Goal: Transaction & Acquisition: Purchase product/service

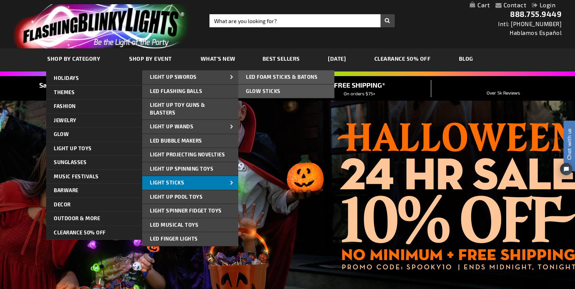
click at [177, 185] on span "Light Sticks" at bounding box center [167, 183] width 34 height 6
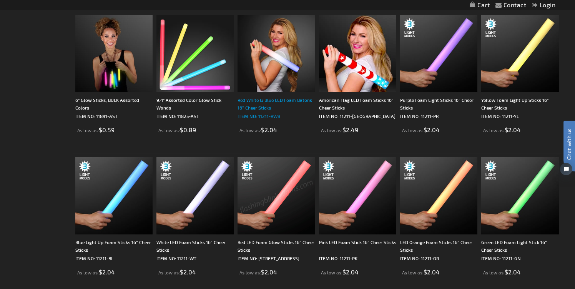
scroll to position [304, 0]
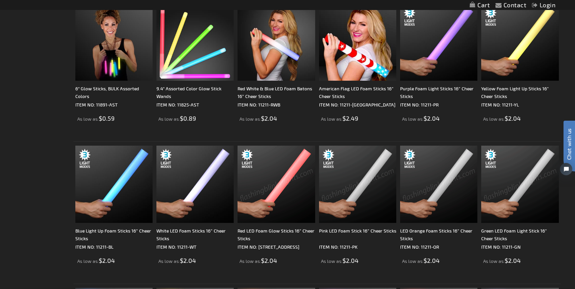
click at [514, 197] on img at bounding box center [519, 184] width 77 height 77
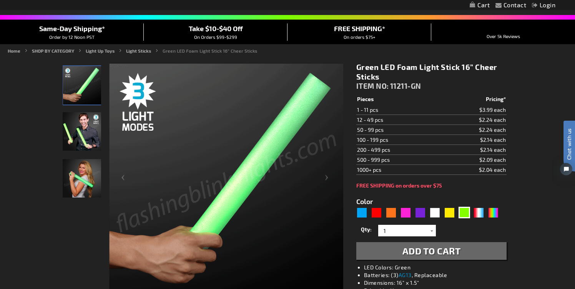
click at [92, 144] on img "Male displaying 16 Inch Green LED Light Up Foam Stick" at bounding box center [82, 131] width 38 height 38
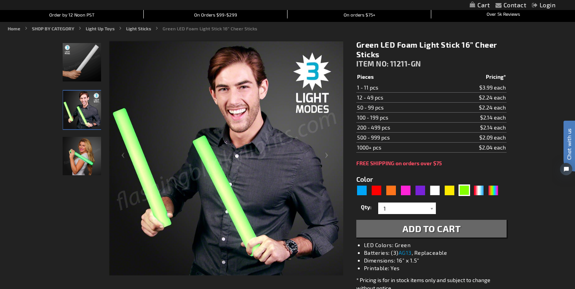
scroll to position [87, 0]
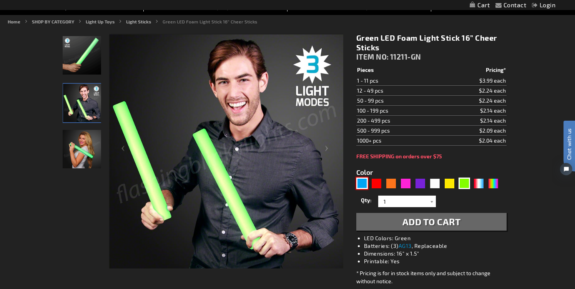
click at [363, 183] on div "Blue" at bounding box center [362, 184] width 12 height 12
type input "5629"
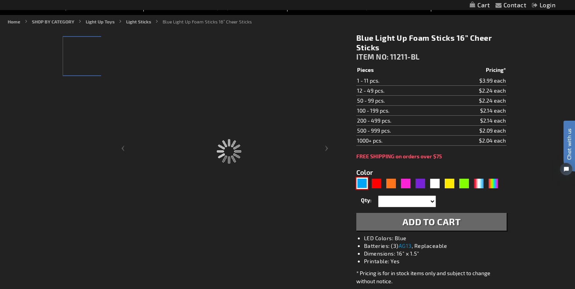
type input "11211-BL"
type input "Customize - Blue Light Up Foam Sticks 16&rdquo; Cheer Sticks - ITEM NO: 11211-BL"
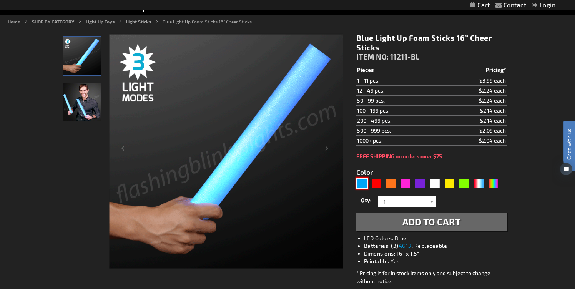
click at [87, 112] on img at bounding box center [82, 102] width 38 height 38
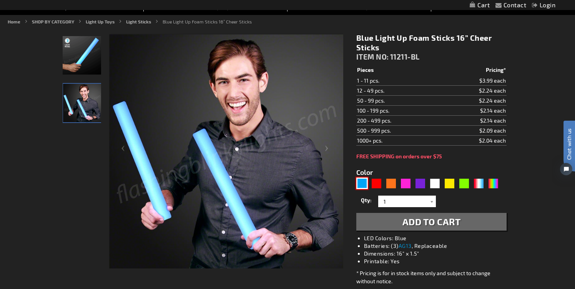
click at [88, 62] on img at bounding box center [82, 55] width 38 height 38
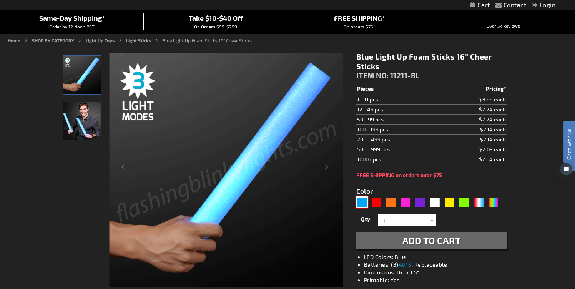
scroll to position [65, 0]
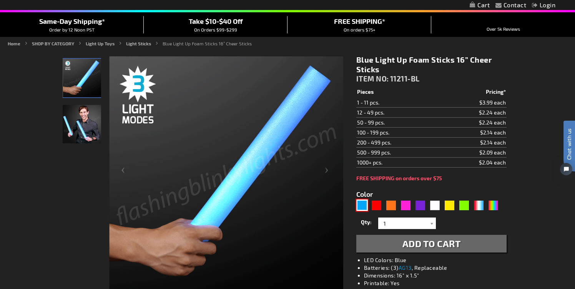
click at [83, 123] on img at bounding box center [82, 124] width 38 height 38
